Goal: Check status: Check status

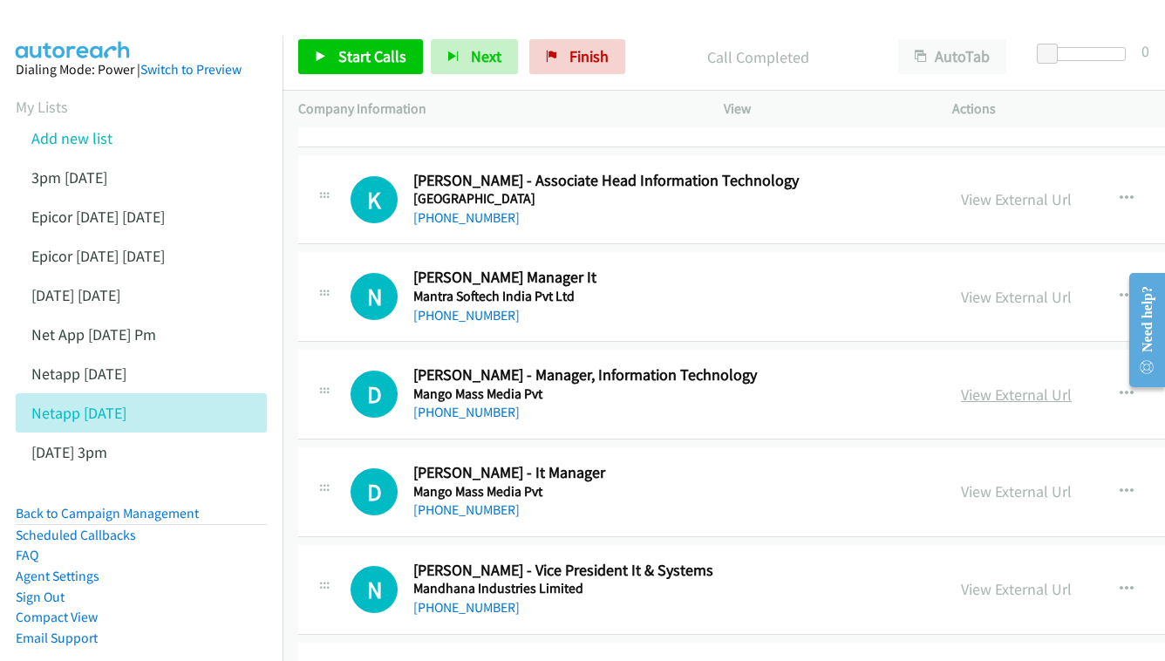
scroll to position [10367, 0]
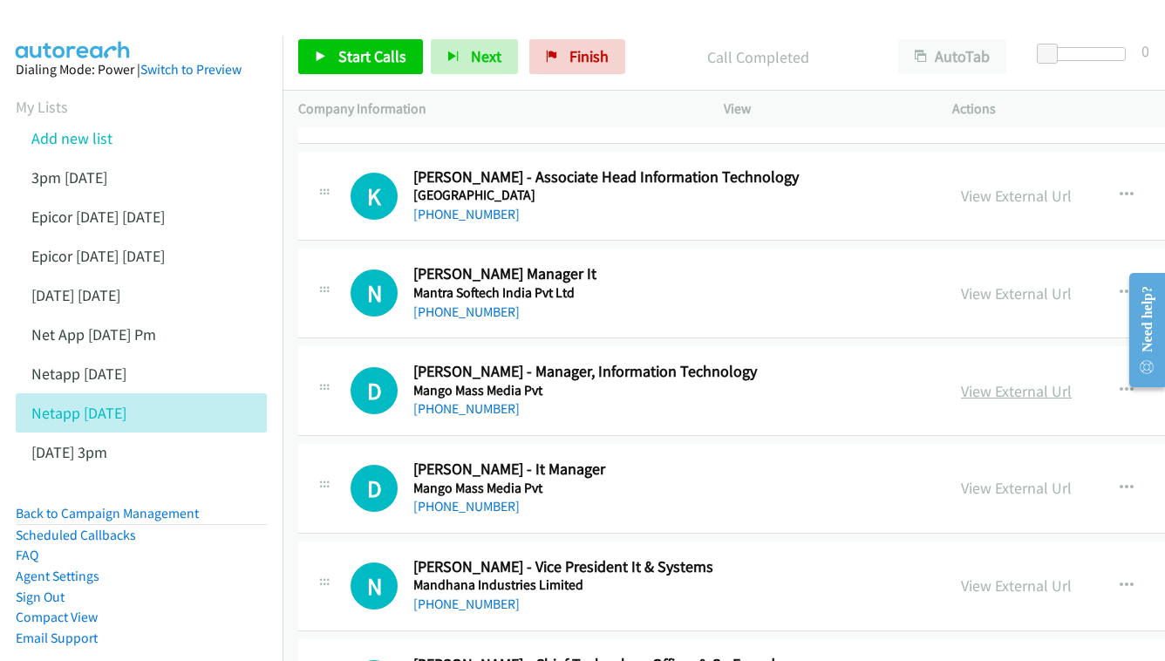
click at [961, 381] on link "View External Url" at bounding box center [1016, 391] width 111 height 20
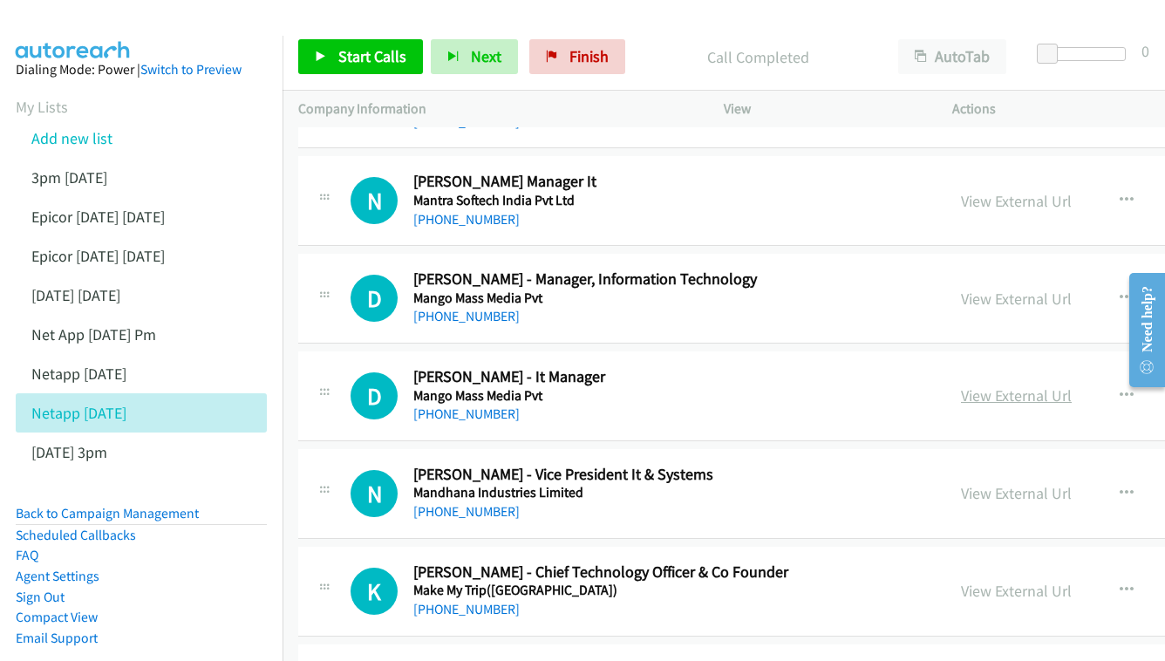
scroll to position [10463, 0]
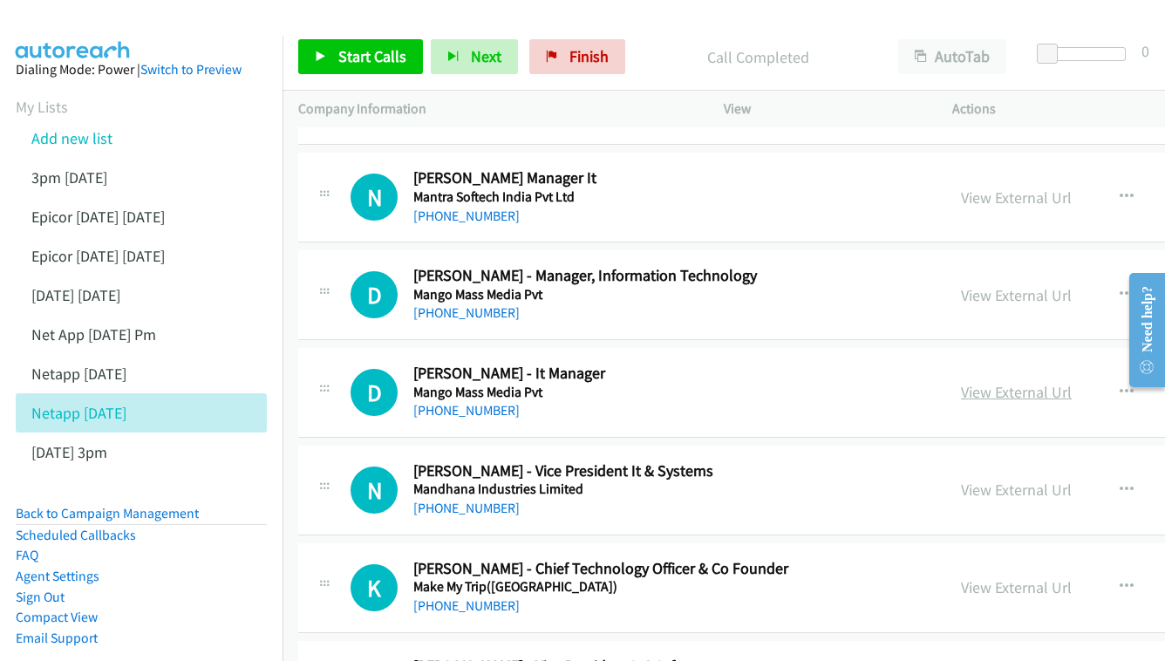
click at [968, 382] on link "View External Url" at bounding box center [1016, 392] width 111 height 20
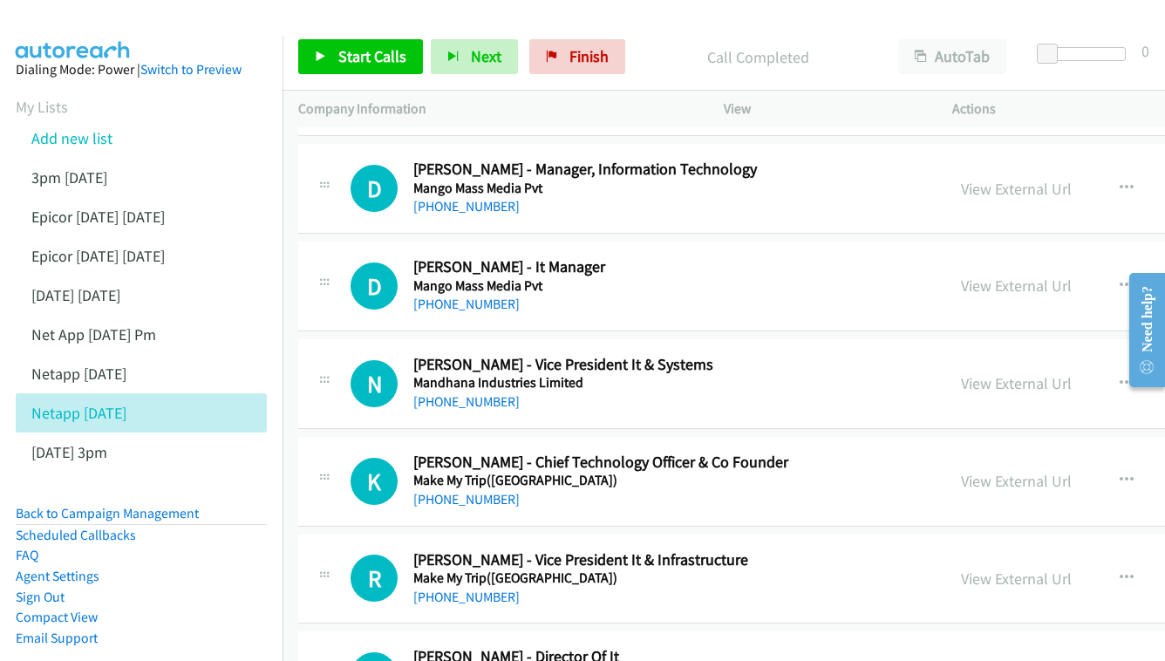
scroll to position [10573, 0]
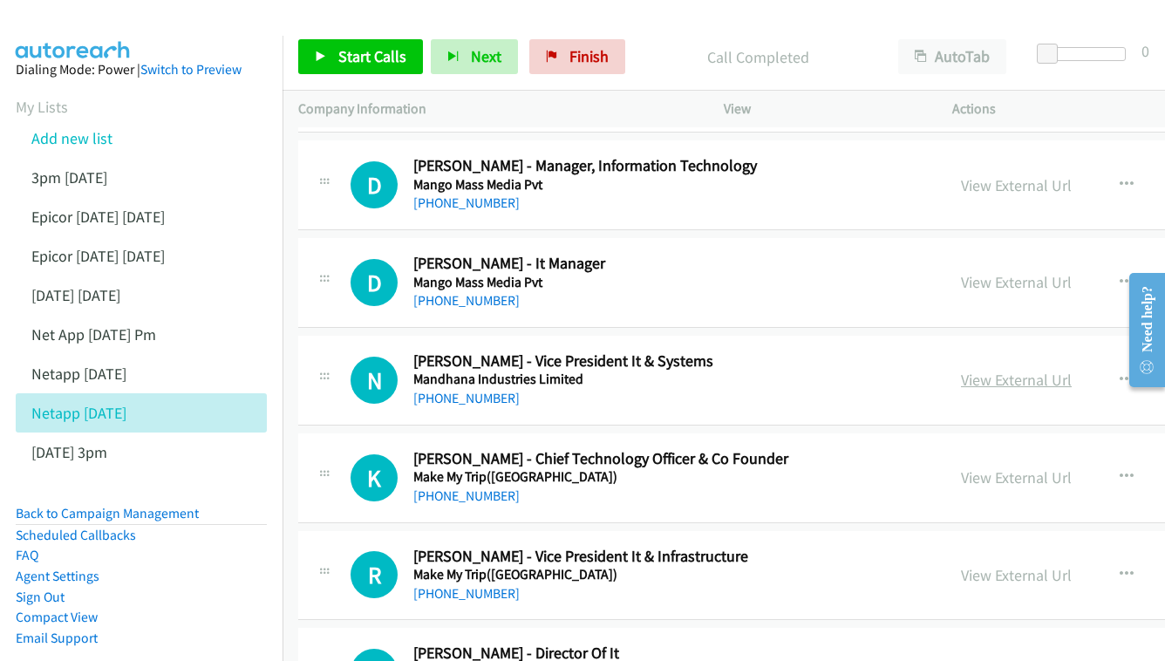
click at [961, 370] on link "View External Url" at bounding box center [1016, 380] width 111 height 20
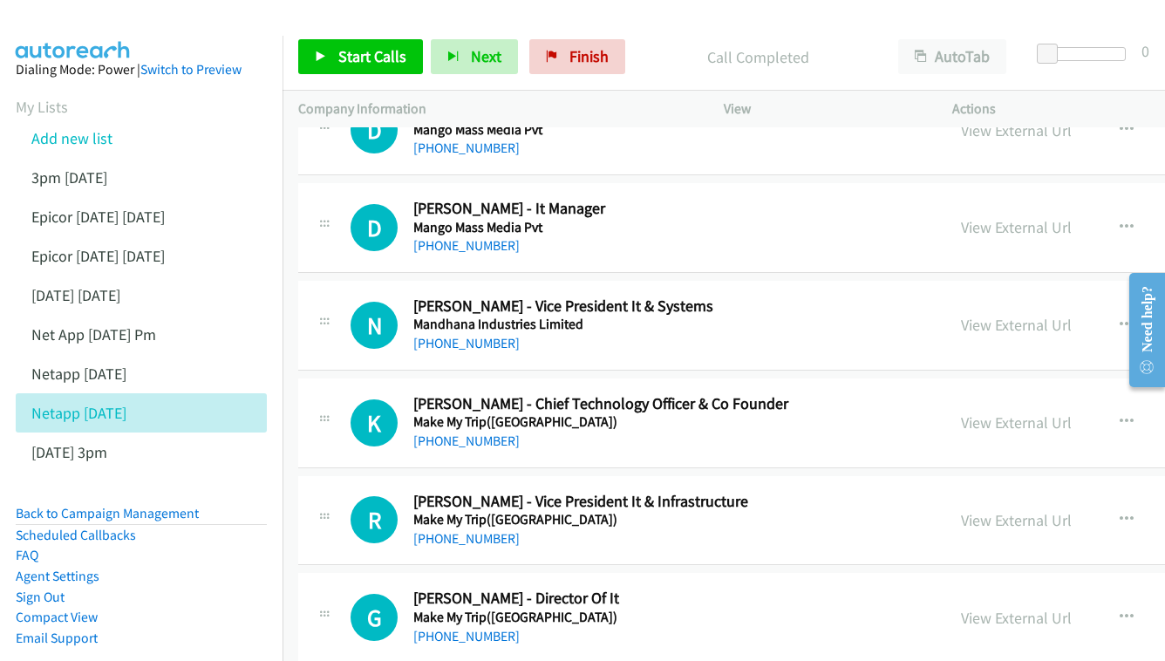
scroll to position [10657, 0]
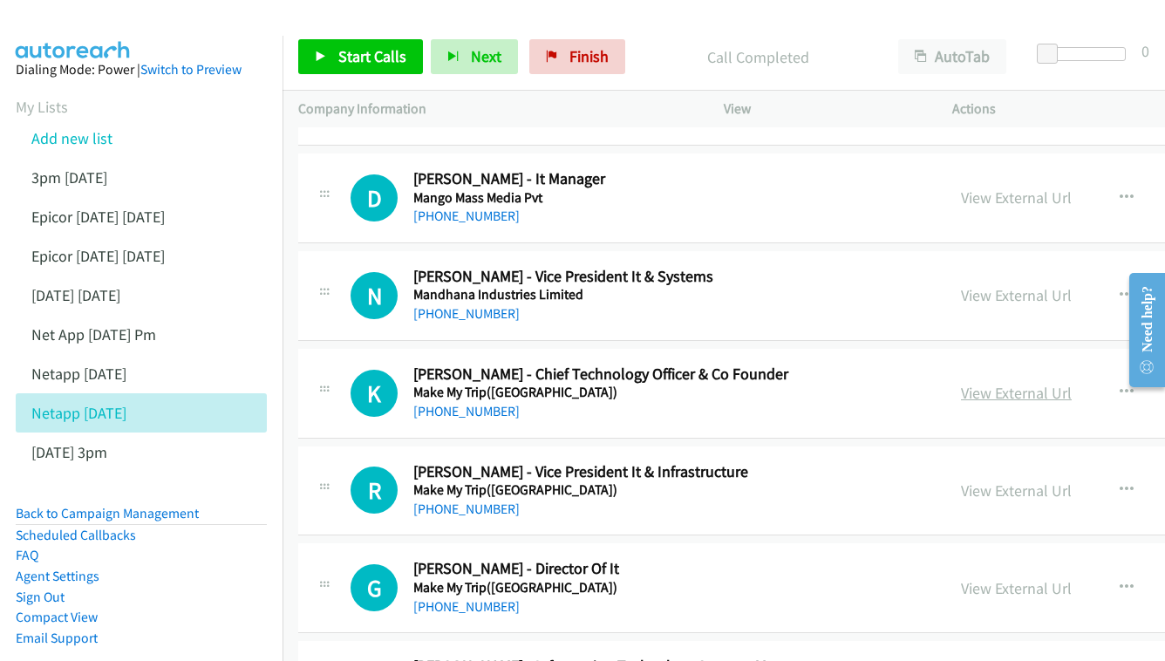
click at [961, 383] on link "View External Url" at bounding box center [1016, 393] width 111 height 20
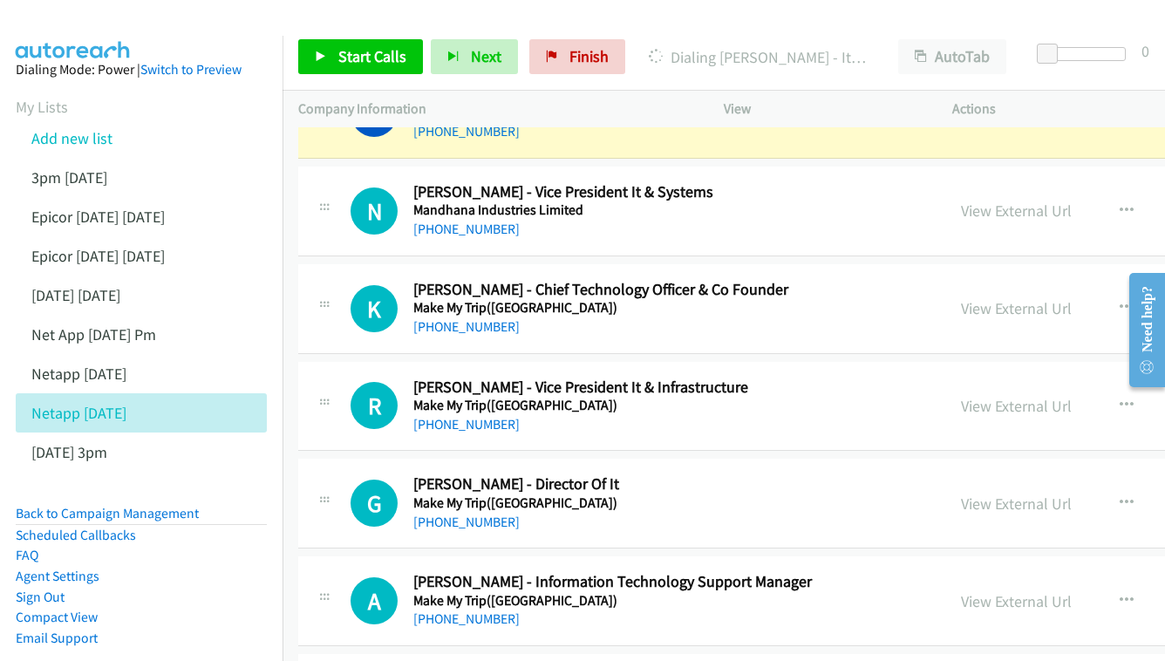
scroll to position [10745, 0]
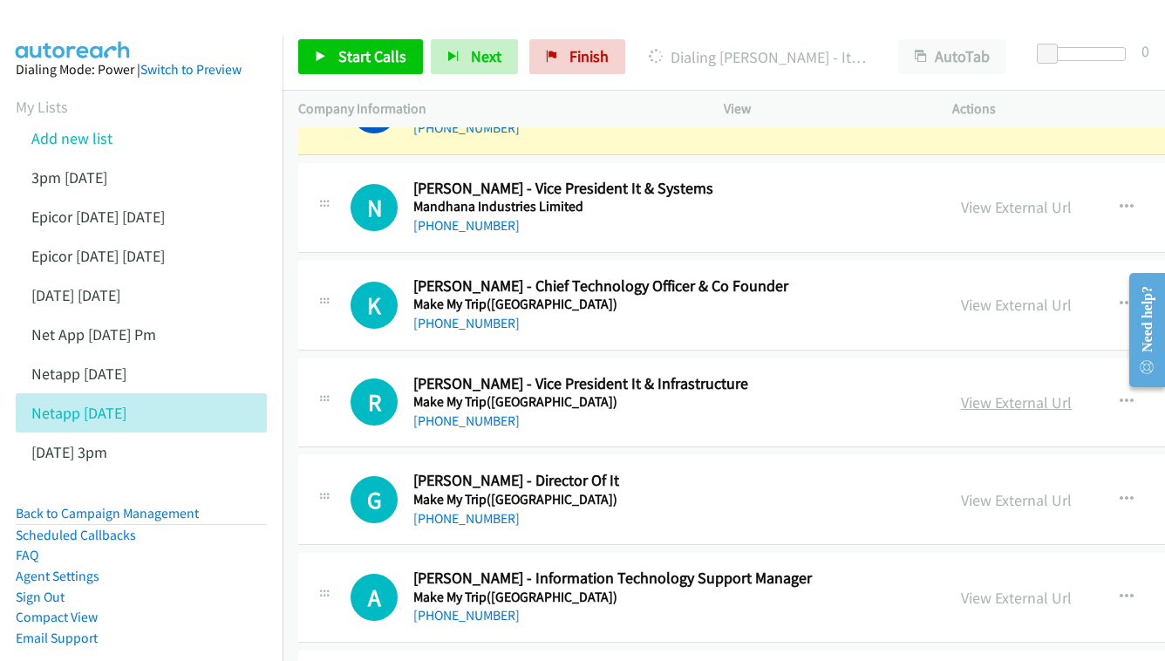
click at [961, 392] on link "View External Url" at bounding box center [1016, 402] width 111 height 20
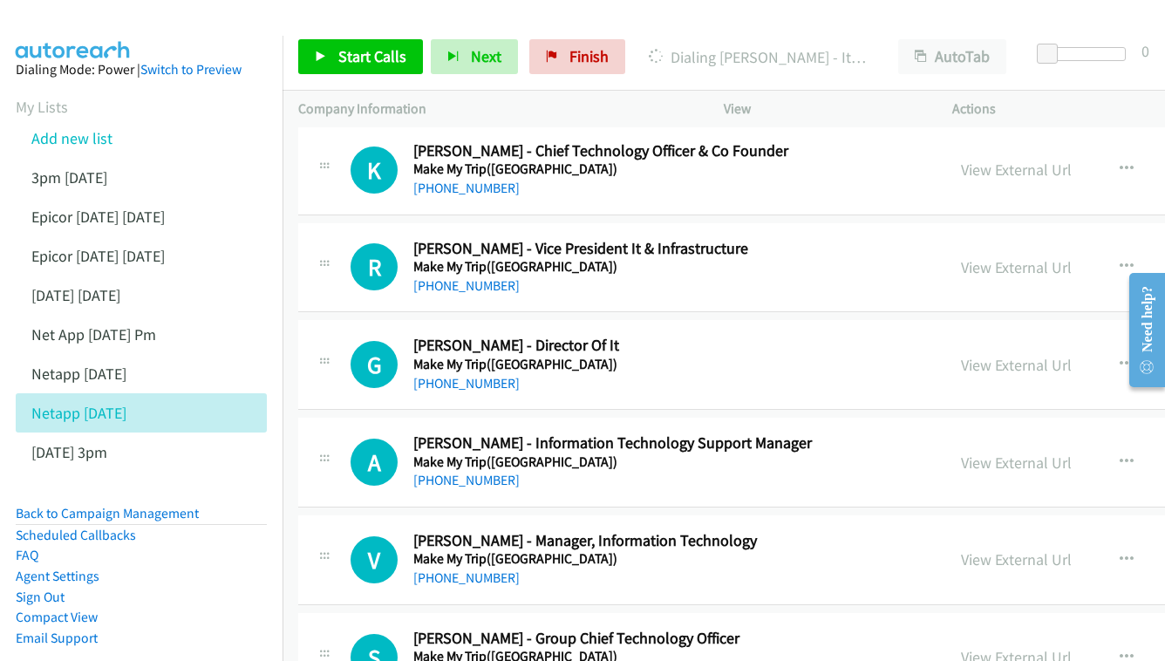
scroll to position [10884, 0]
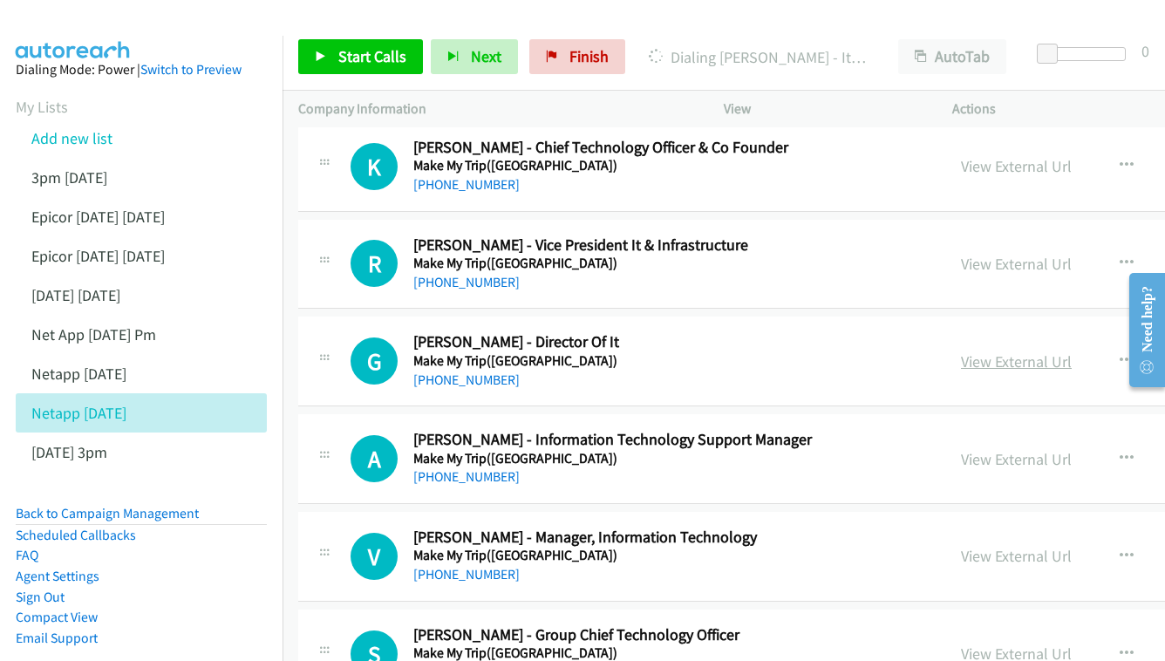
click at [961, 351] on link "View External Url" at bounding box center [1016, 361] width 111 height 20
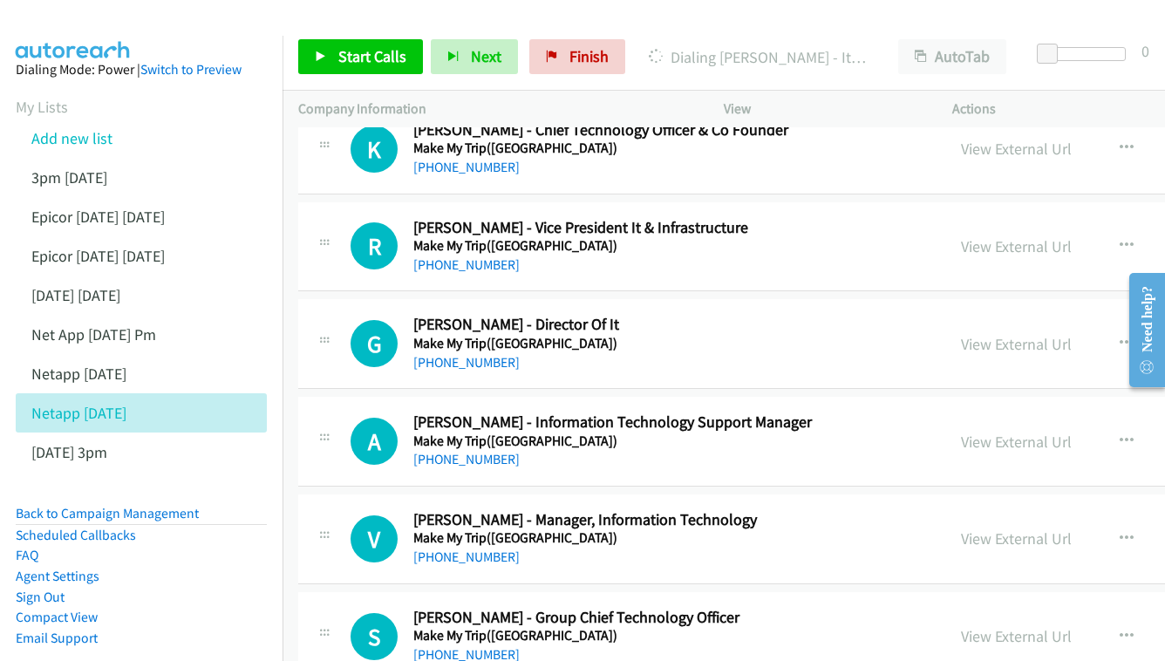
scroll to position [10961, 0]
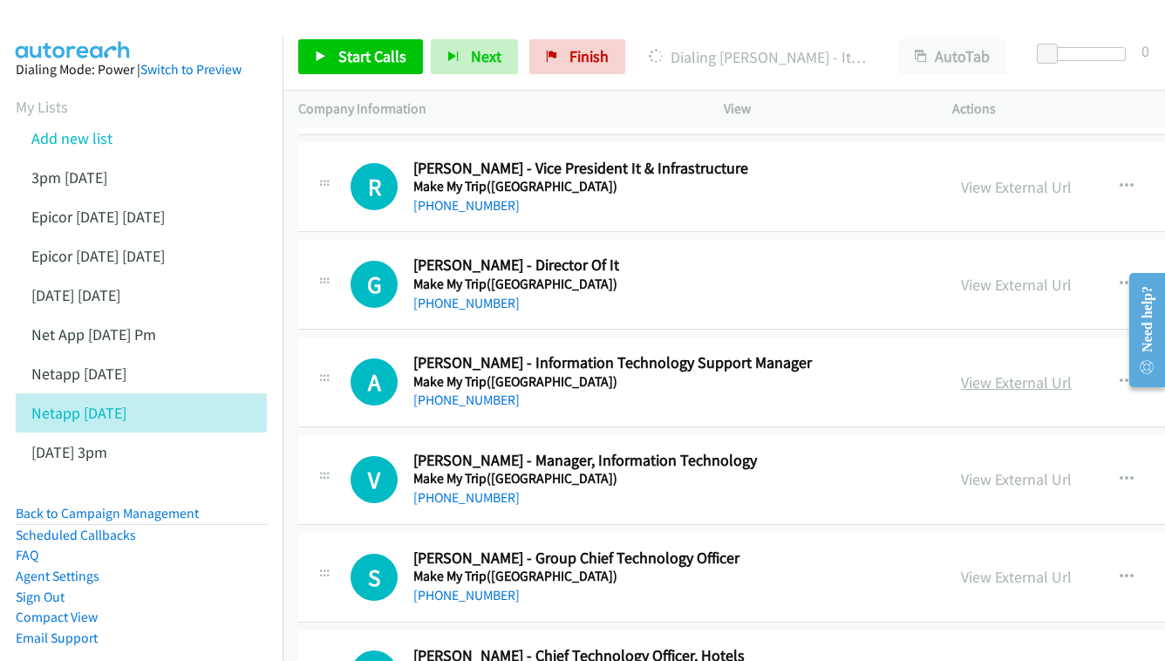
click at [961, 372] on link "View External Url" at bounding box center [1016, 382] width 111 height 20
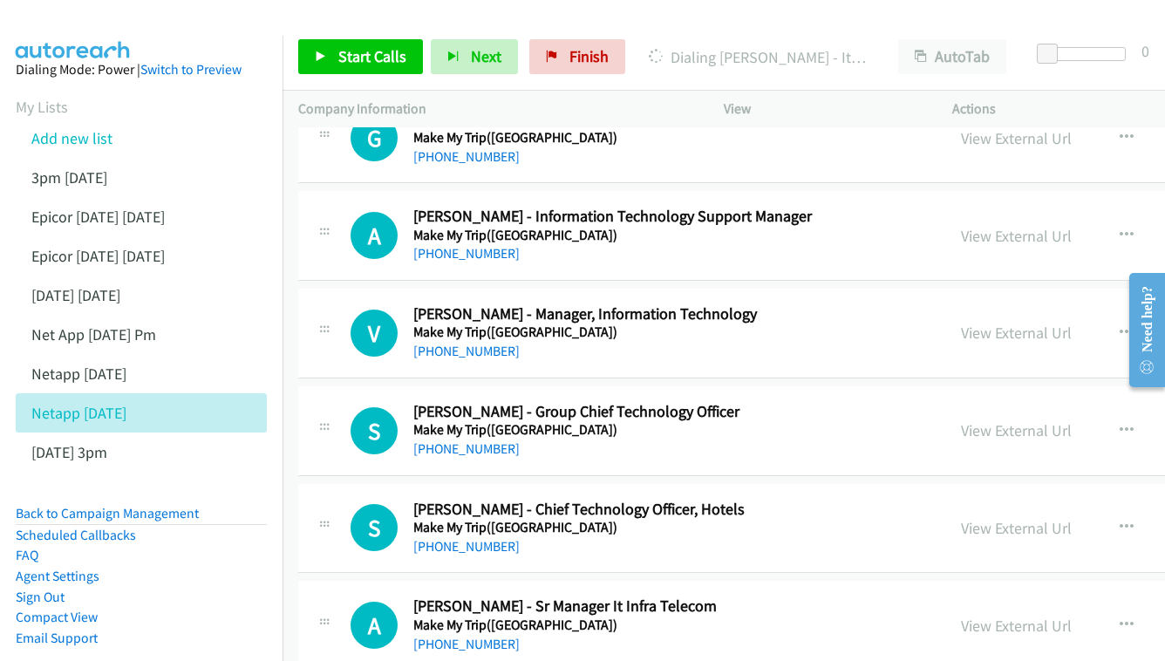
scroll to position [11104, 0]
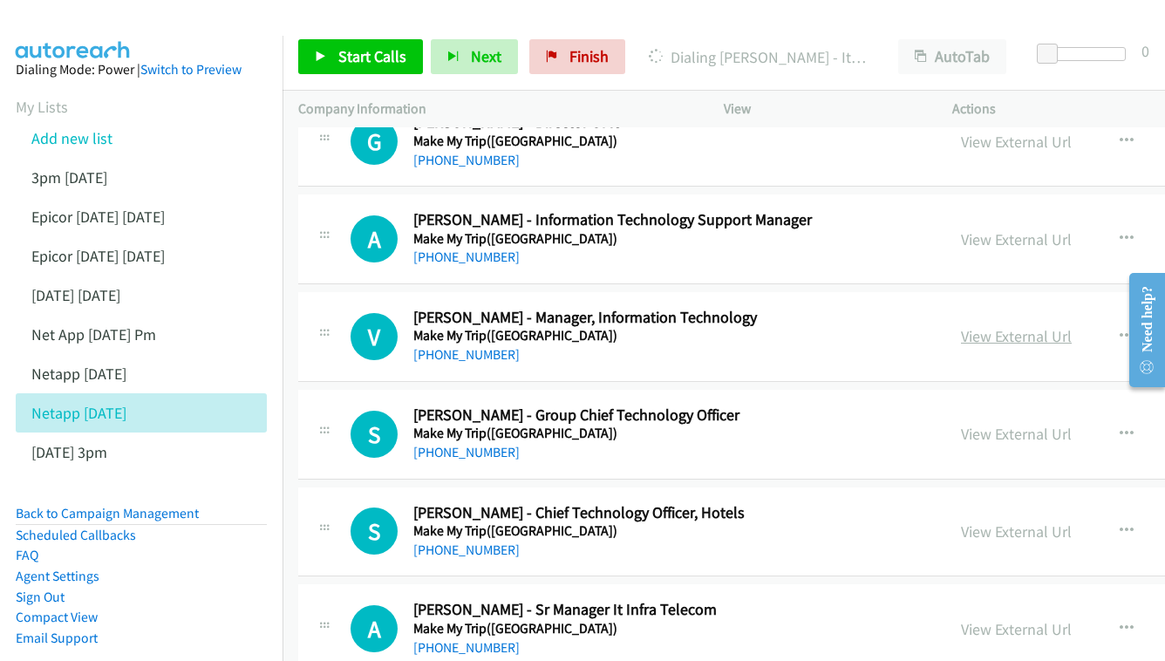
click at [961, 326] on link "View External Url" at bounding box center [1016, 336] width 111 height 20
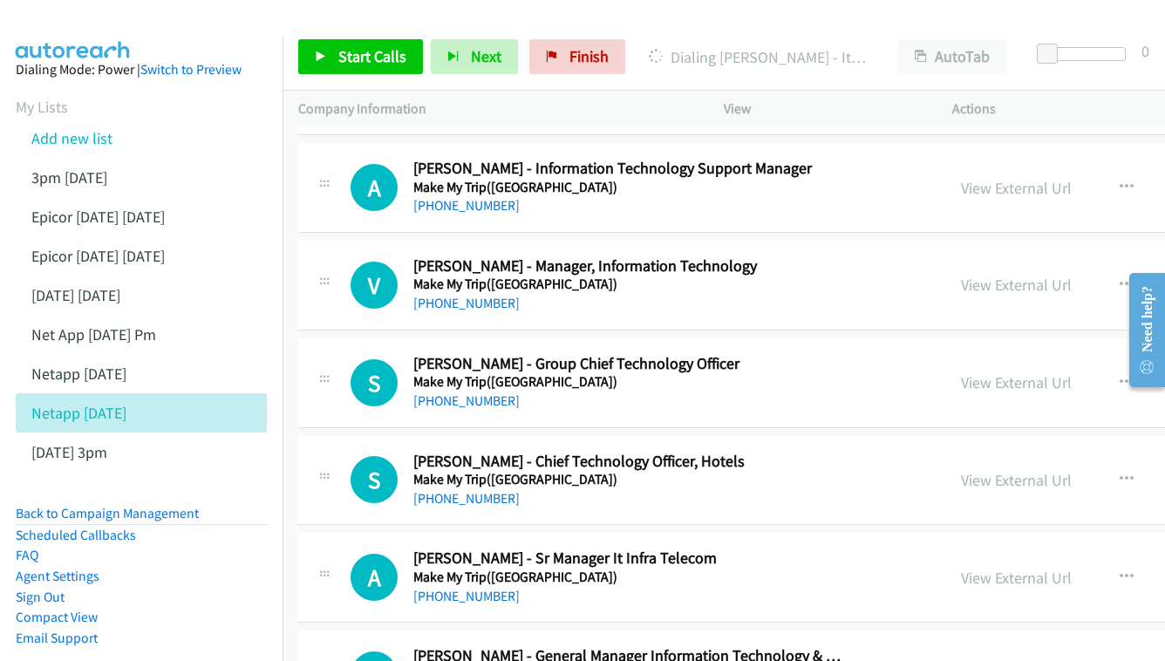
scroll to position [11158, 0]
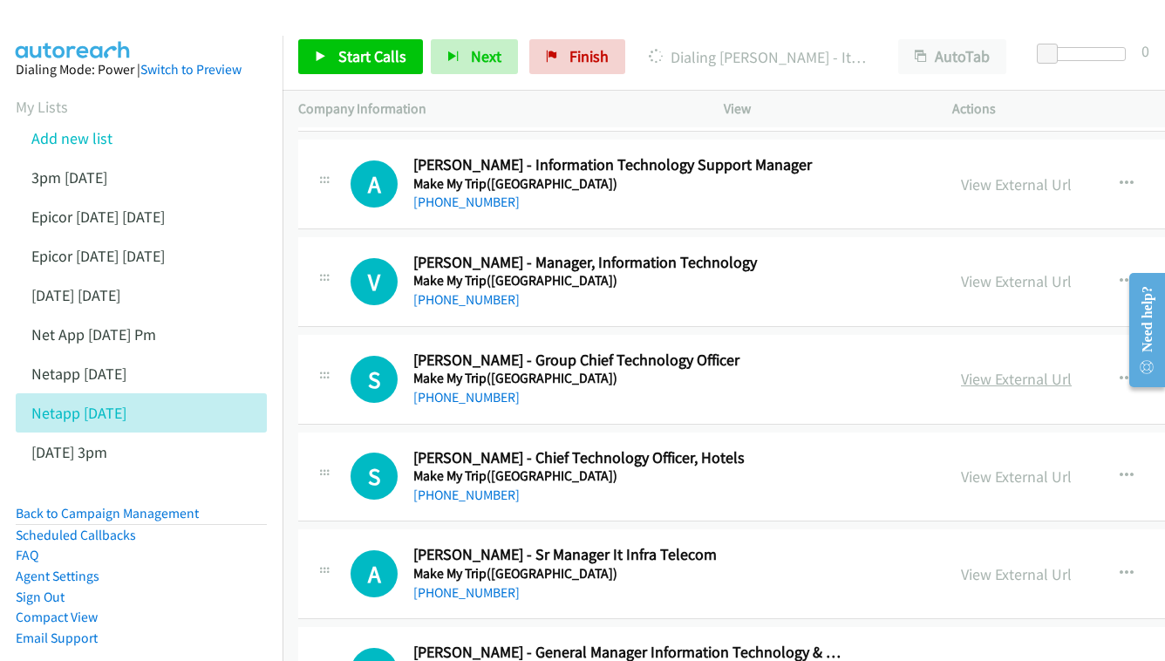
click at [961, 369] on link "View External Url" at bounding box center [1016, 379] width 111 height 20
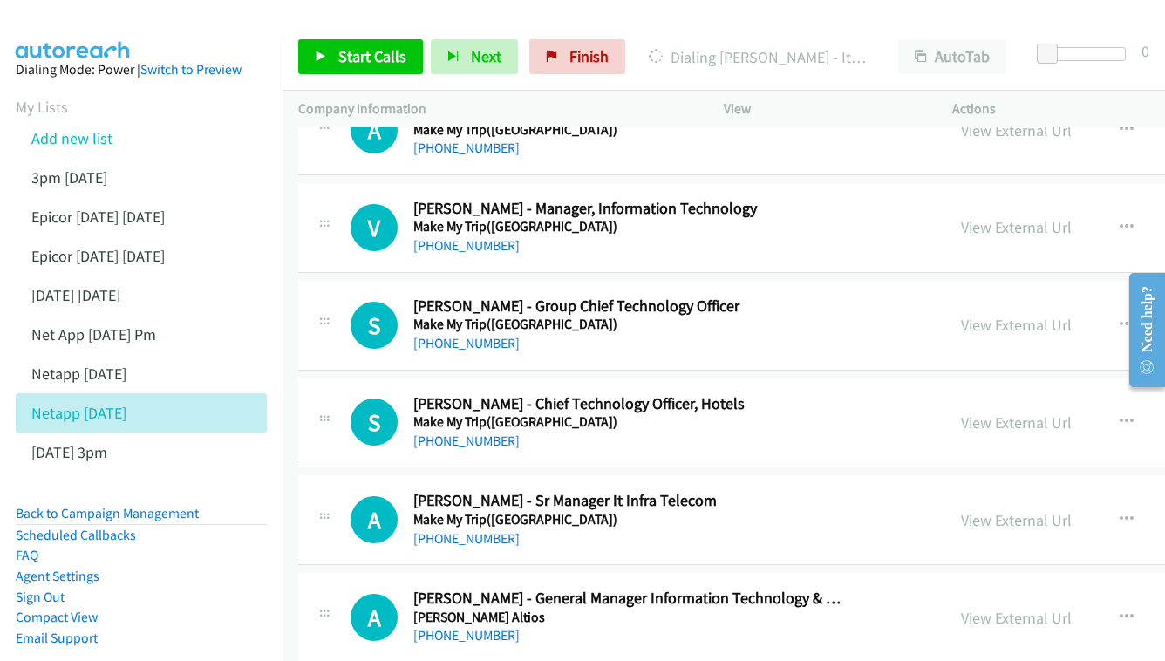
scroll to position [11216, 0]
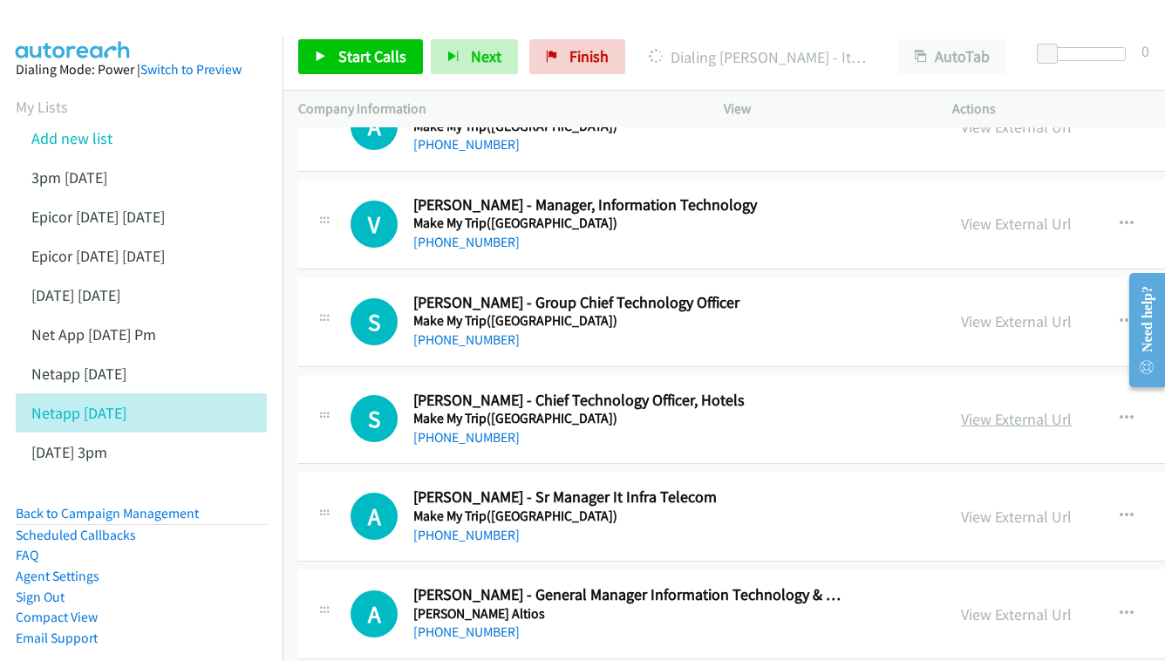
click at [961, 409] on link "View External Url" at bounding box center [1016, 419] width 111 height 20
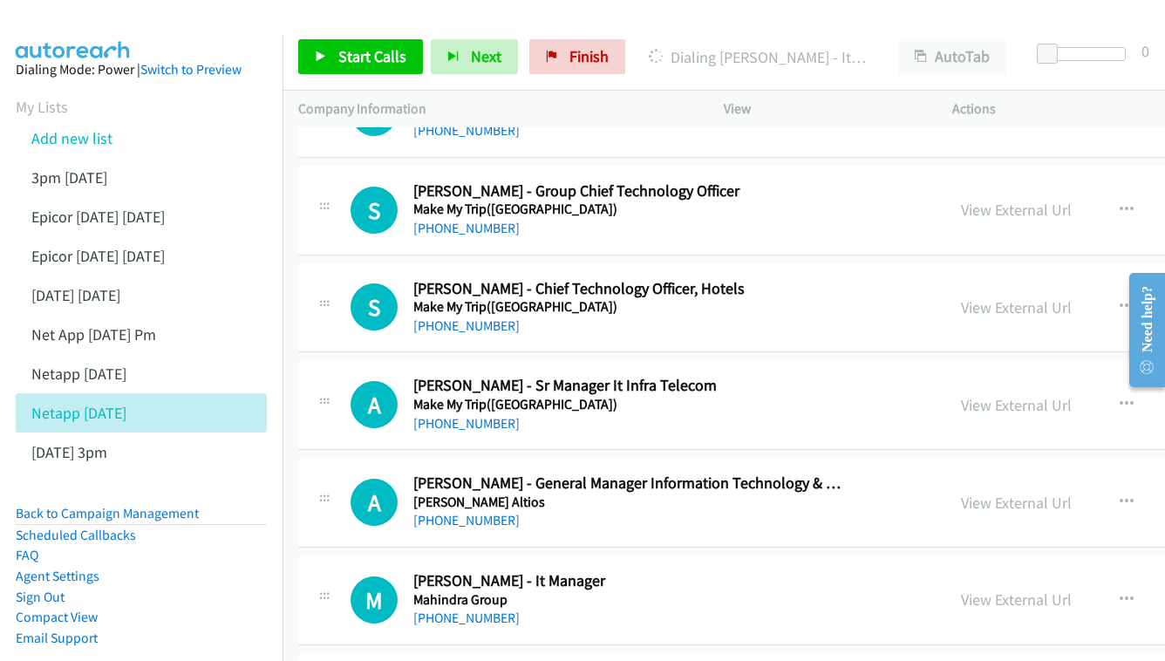
scroll to position [11331, 0]
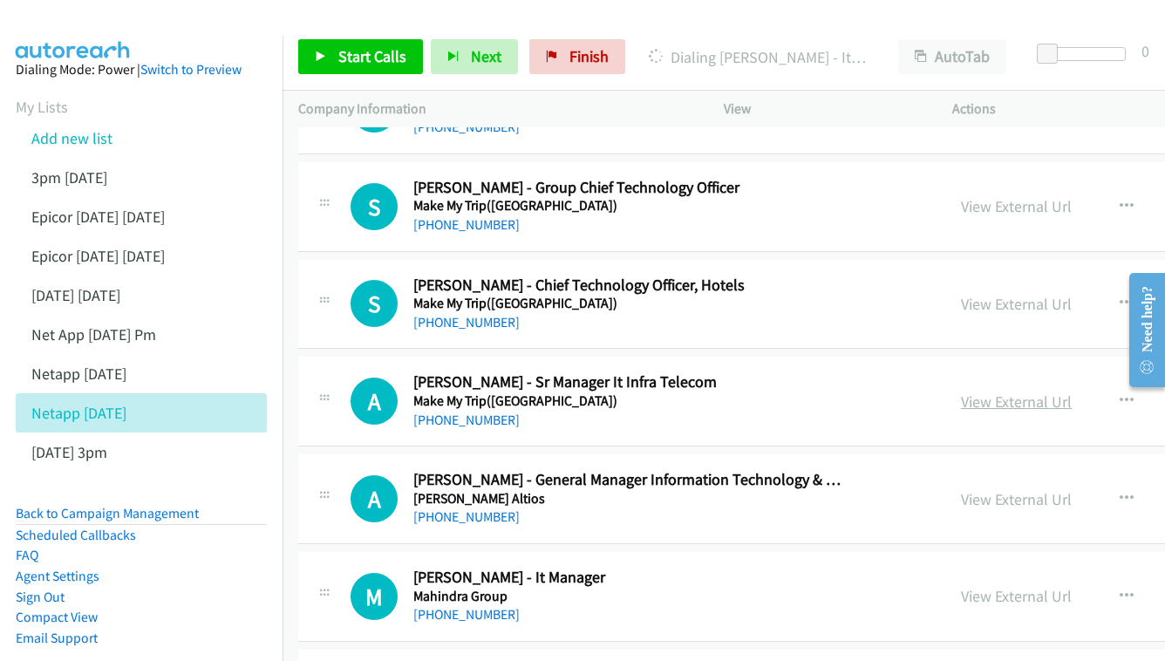
click at [961, 391] on link "View External Url" at bounding box center [1016, 401] width 111 height 20
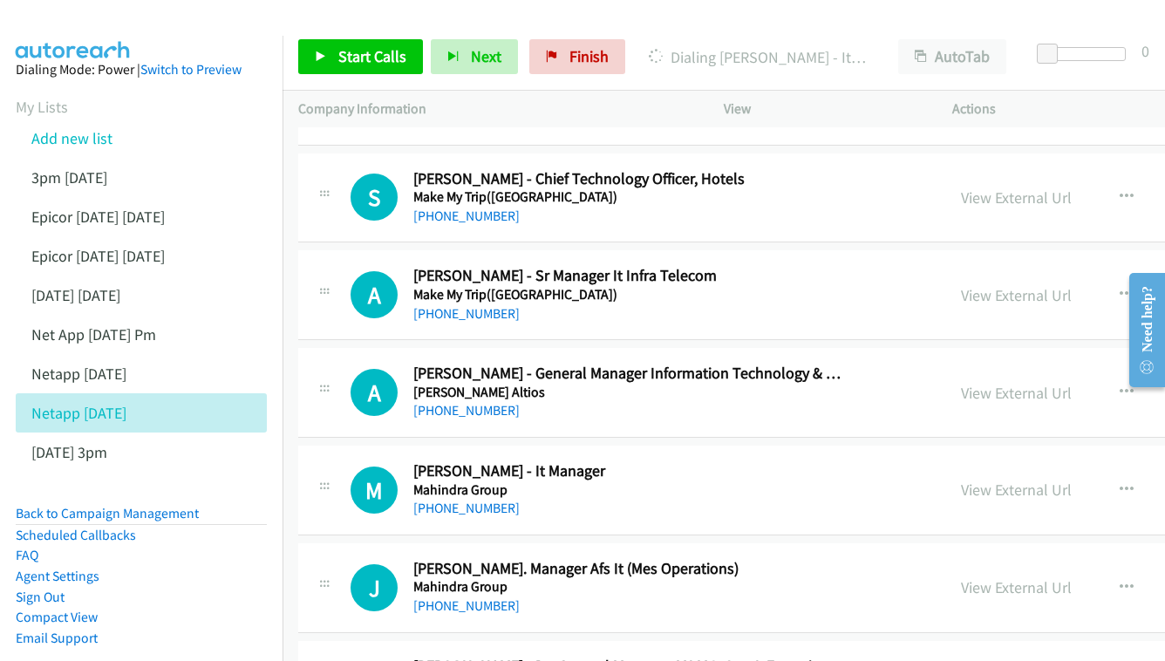
scroll to position [11441, 0]
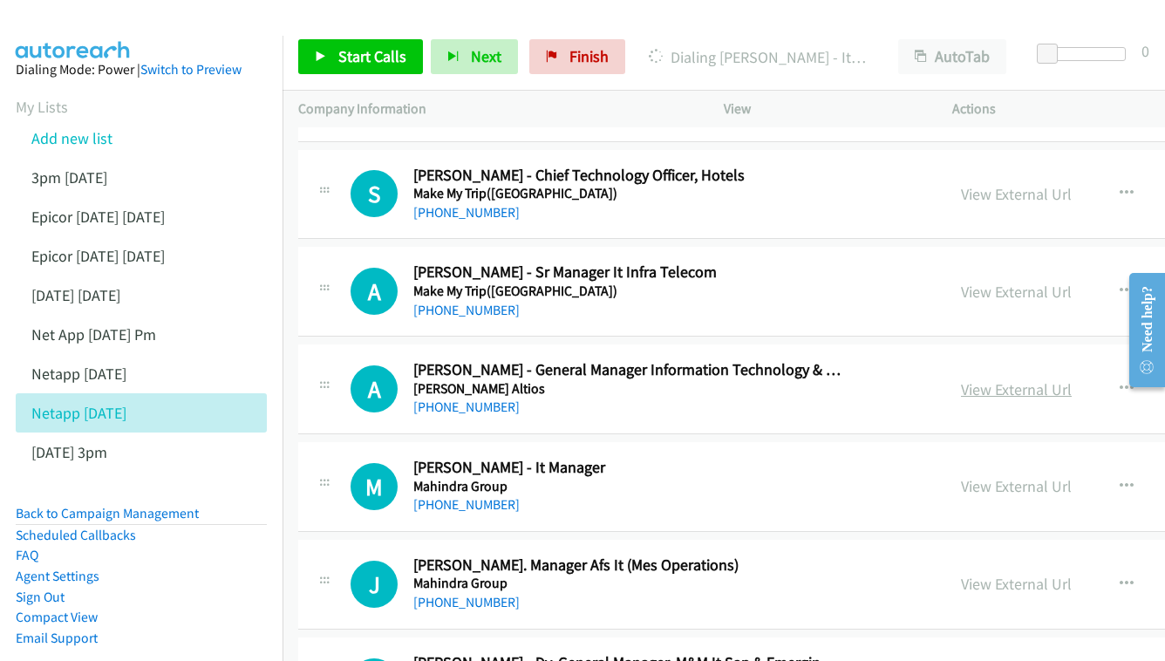
click at [961, 379] on link "View External Url" at bounding box center [1016, 389] width 111 height 20
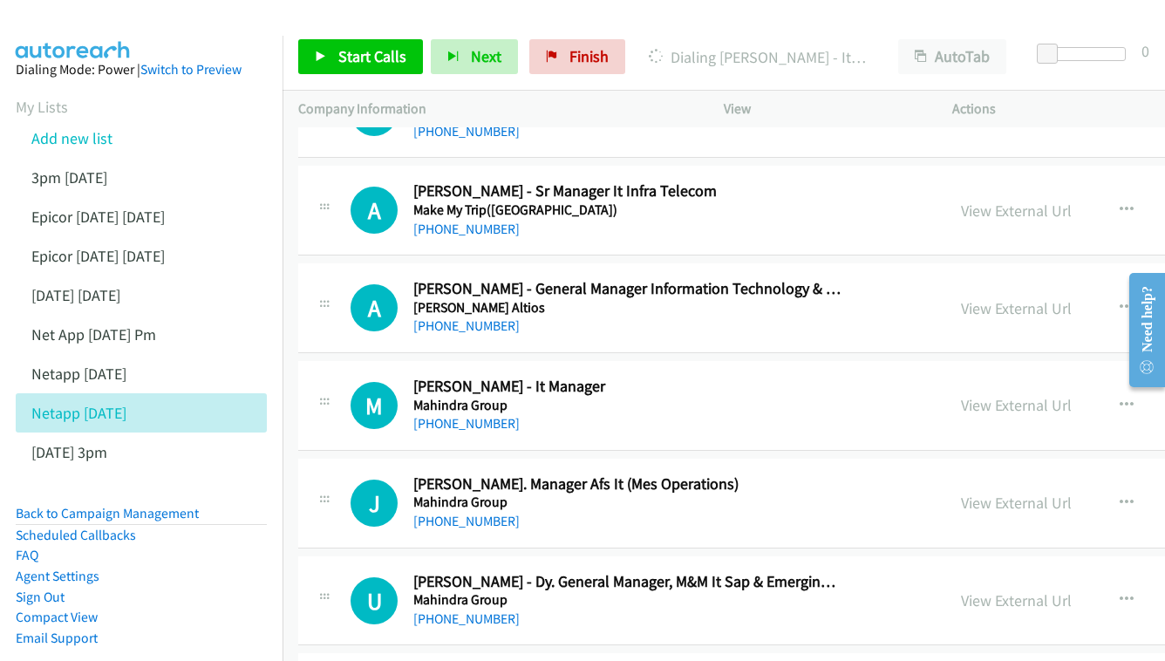
scroll to position [11549, 0]
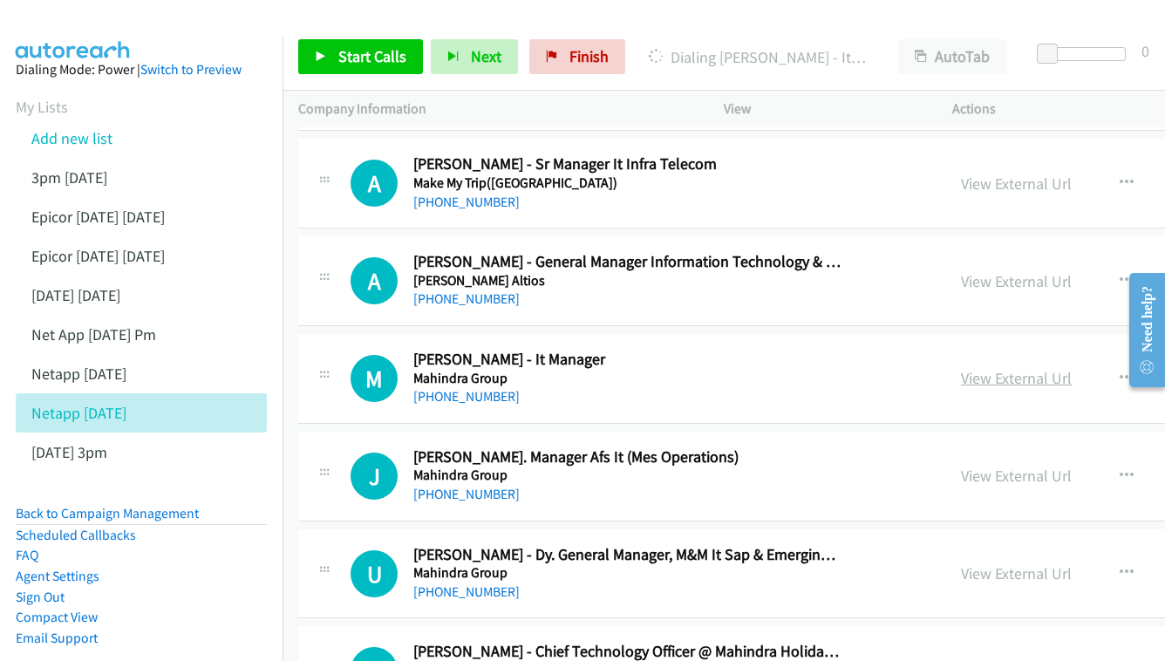
click at [961, 368] on link "View External Url" at bounding box center [1016, 378] width 111 height 20
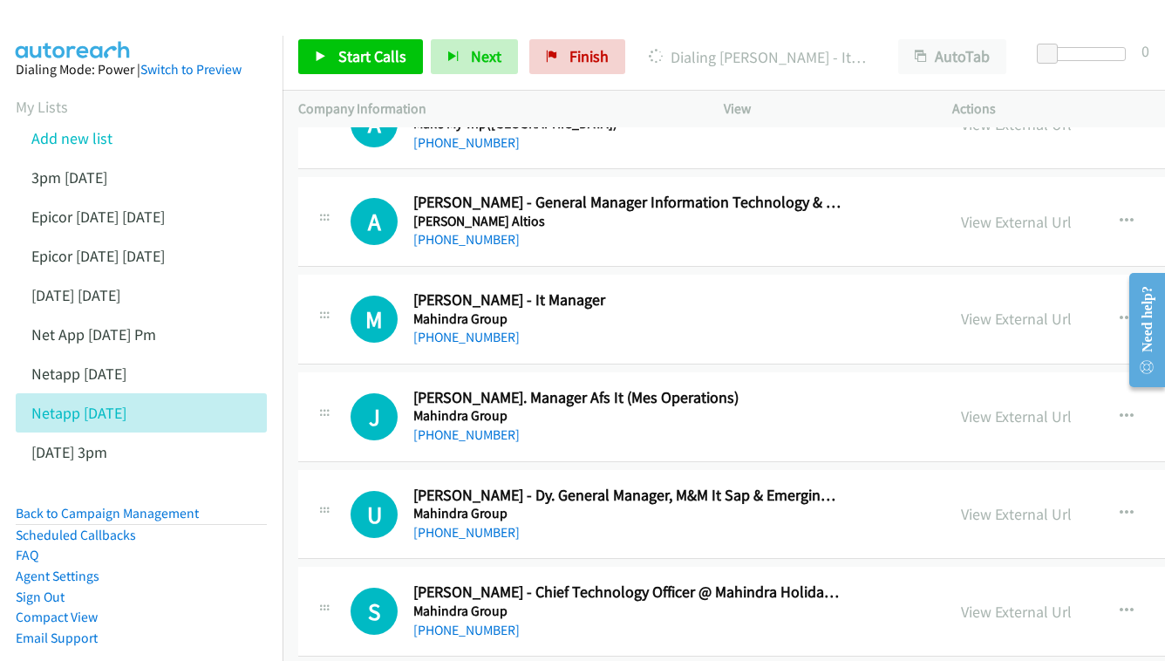
scroll to position [11639, 0]
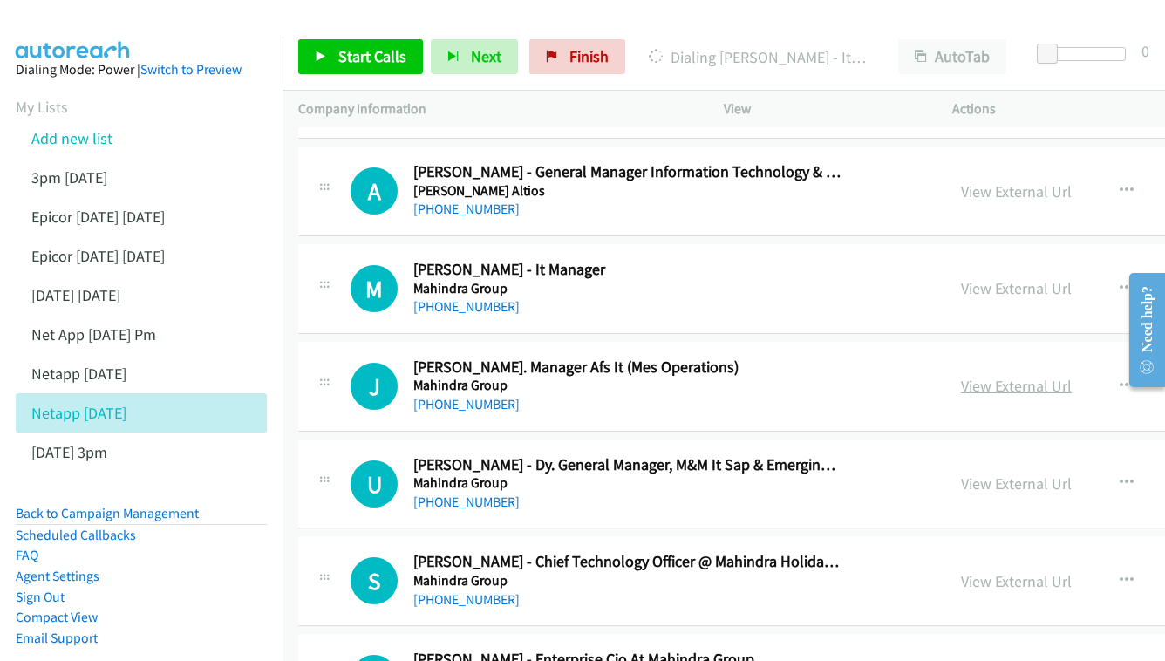
click at [961, 376] on link "View External Url" at bounding box center [1016, 386] width 111 height 20
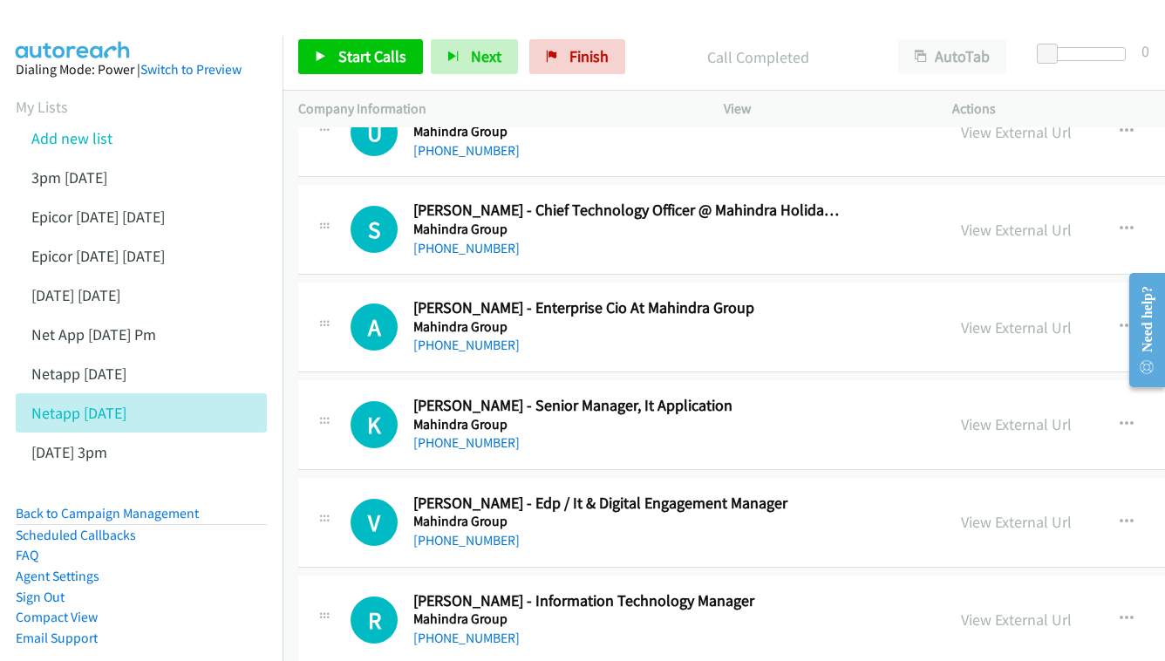
scroll to position [12003, 0]
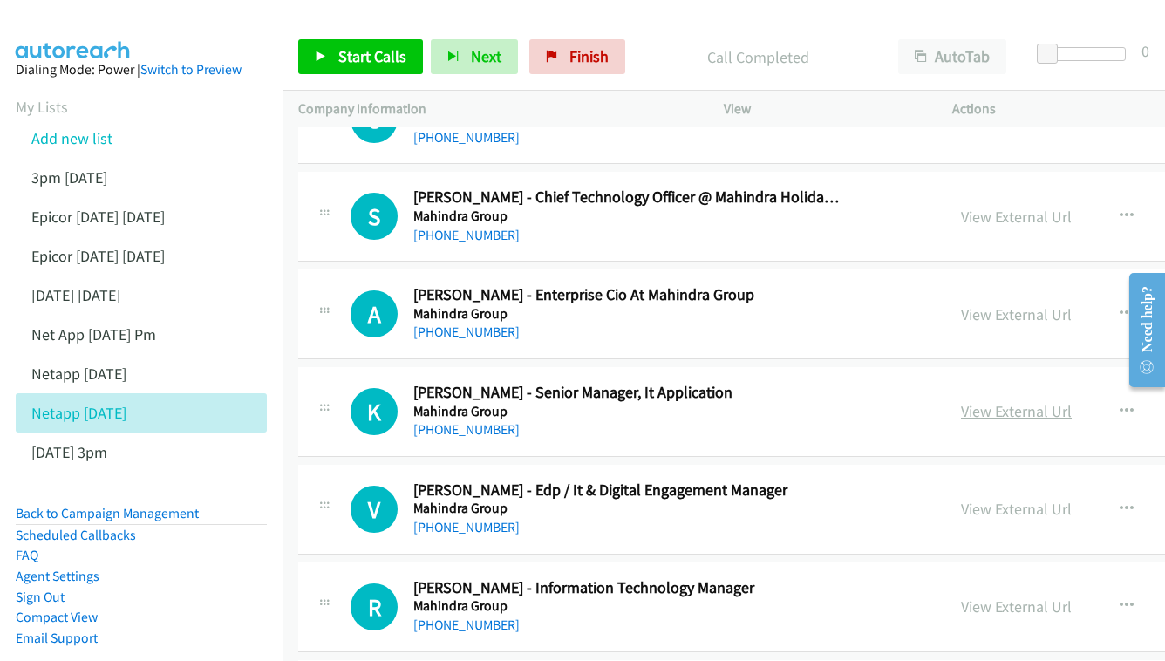
click at [961, 401] on link "View External Url" at bounding box center [1016, 411] width 111 height 20
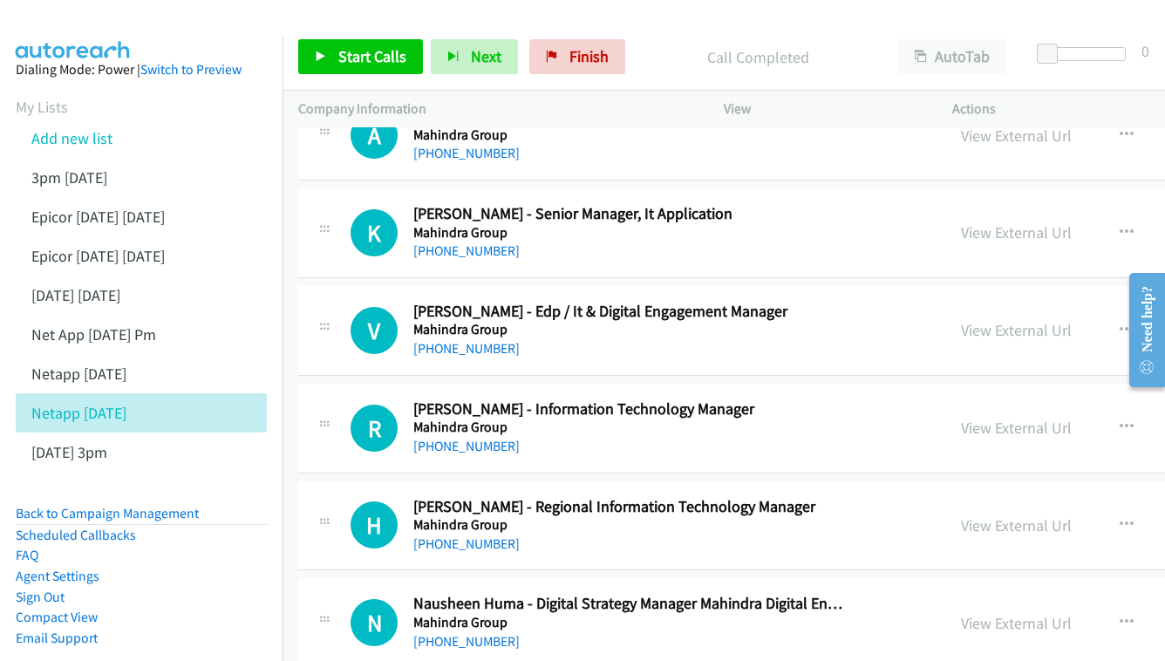
scroll to position [12185, 0]
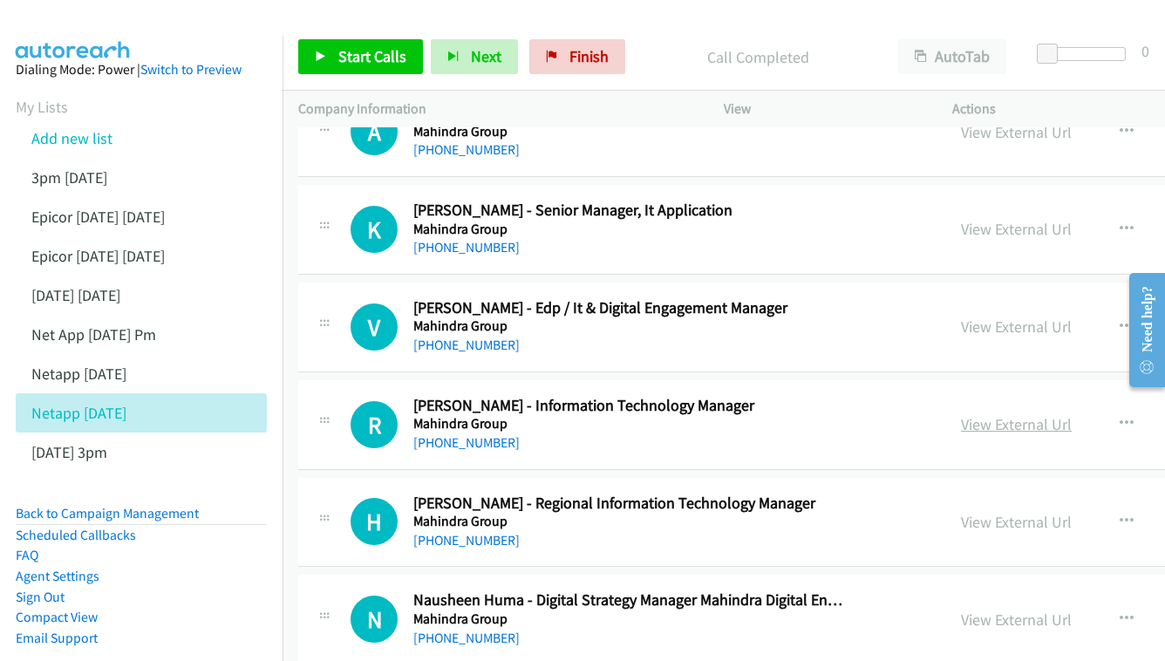
click at [966, 414] on link "View External Url" at bounding box center [1016, 424] width 111 height 20
